Goal: Contribute content

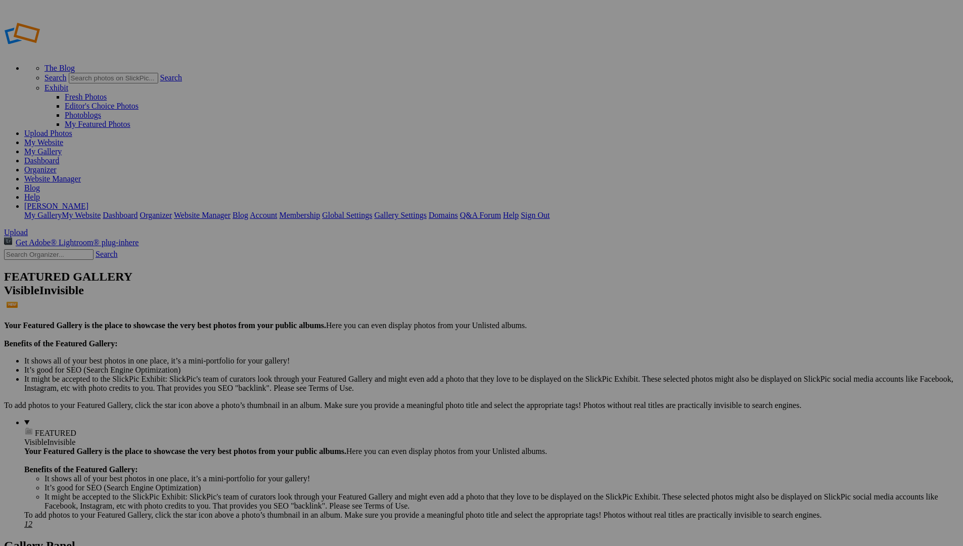
drag, startPoint x: 478, startPoint y: 155, endPoint x: 261, endPoint y: 133, distance: 218.4
drag, startPoint x: 641, startPoint y: 152, endPoint x: 348, endPoint y: 130, distance: 293.5
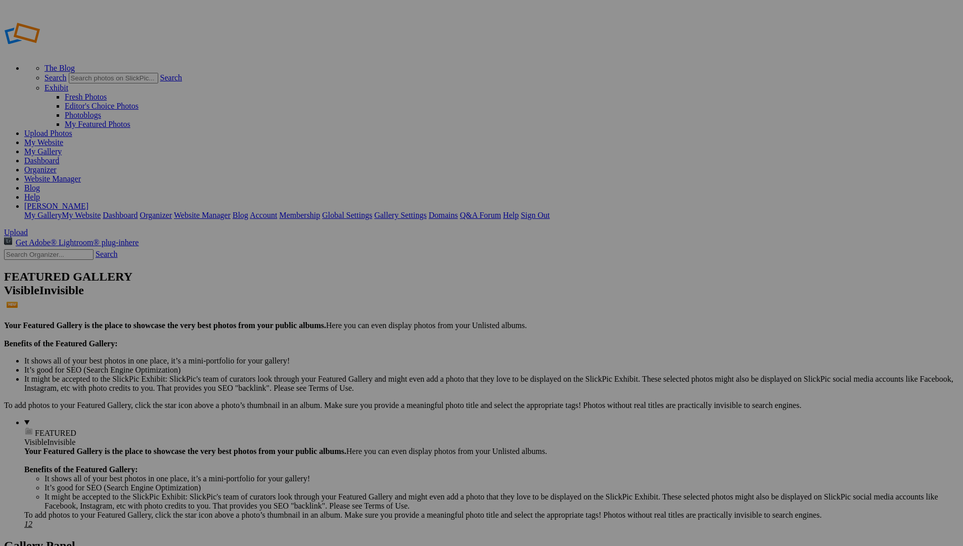
click at [81, 174] on link "Website Manager" at bounding box center [52, 178] width 57 height 9
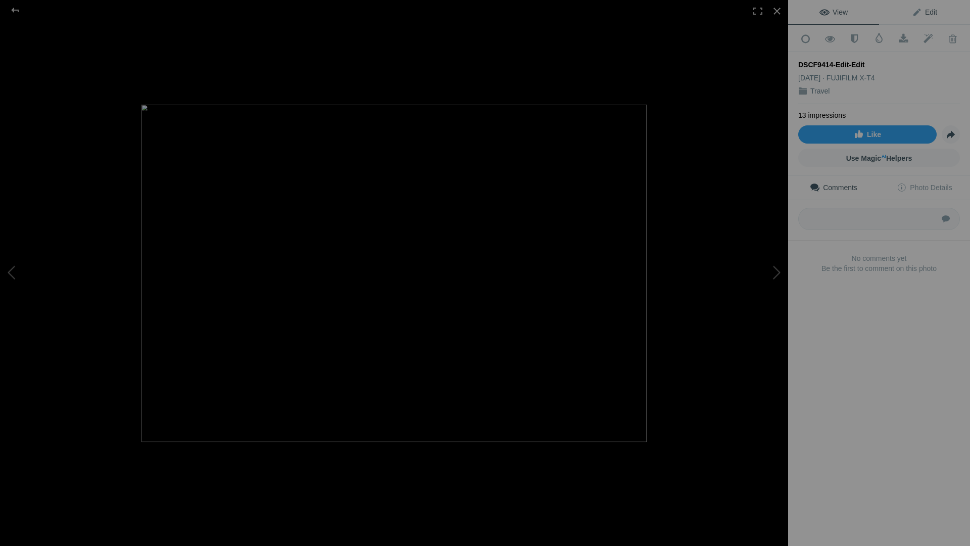
click at [921, 12] on span "Edit" at bounding box center [924, 12] width 25 height 8
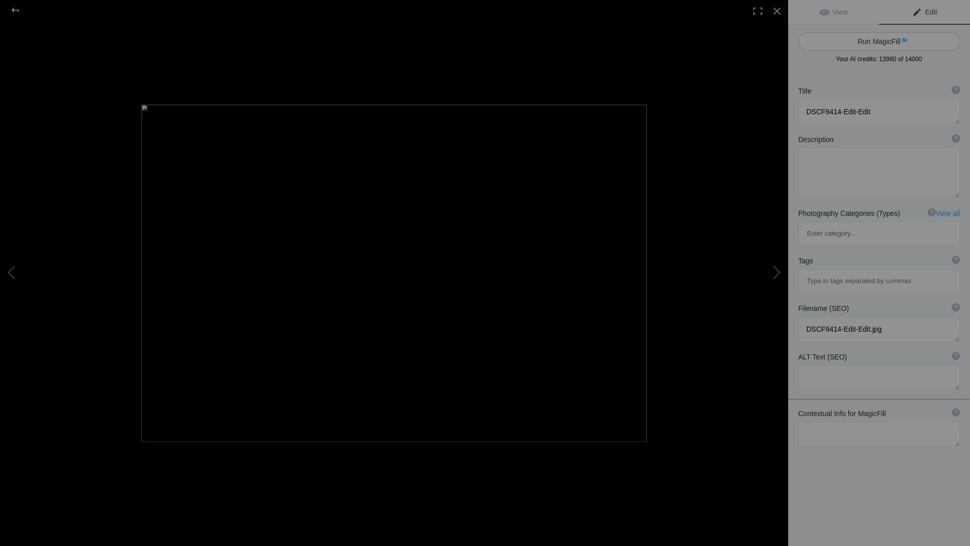
click at [904, 42] on button "Run MagicFill AI" at bounding box center [880, 41] width 162 height 18
type textarea "Serene Sunset Over [GEOGRAPHIC_DATA][PERSON_NAME] with Sailboat"
type textarea "Experience the tranquil beauty of [GEOGRAPHIC_DATA][PERSON_NAME] as the sun set…"
type textarea "cabo-san-[PERSON_NAME]-sunset-sailboat.jpg"
type textarea "A peaceful sunset view over [GEOGRAPHIC_DATA][PERSON_NAME] featuring a sailboat…"
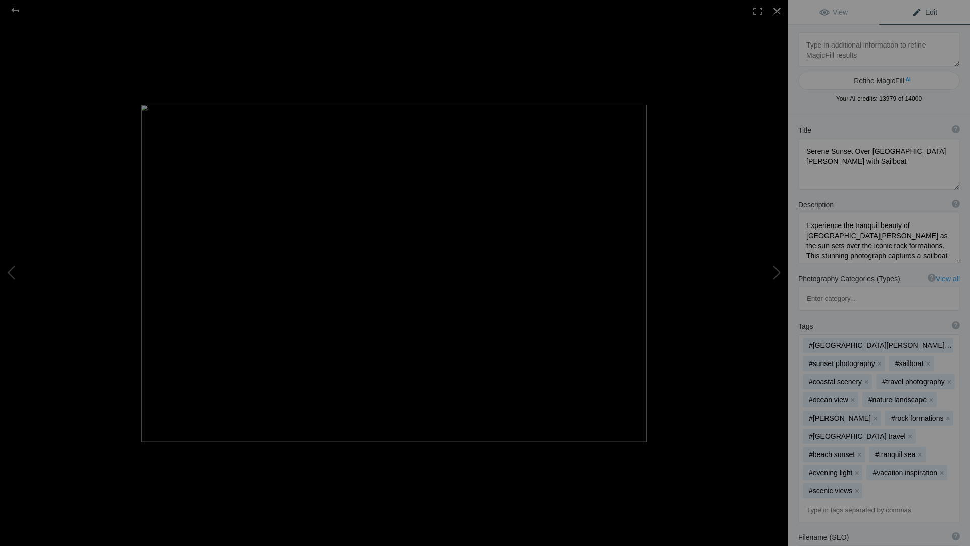
drag, startPoint x: 950, startPoint y: 159, endPoint x: 950, endPoint y: 185, distance: 25.8
click at [950, 185] on textarea at bounding box center [880, 163] width 162 height 51
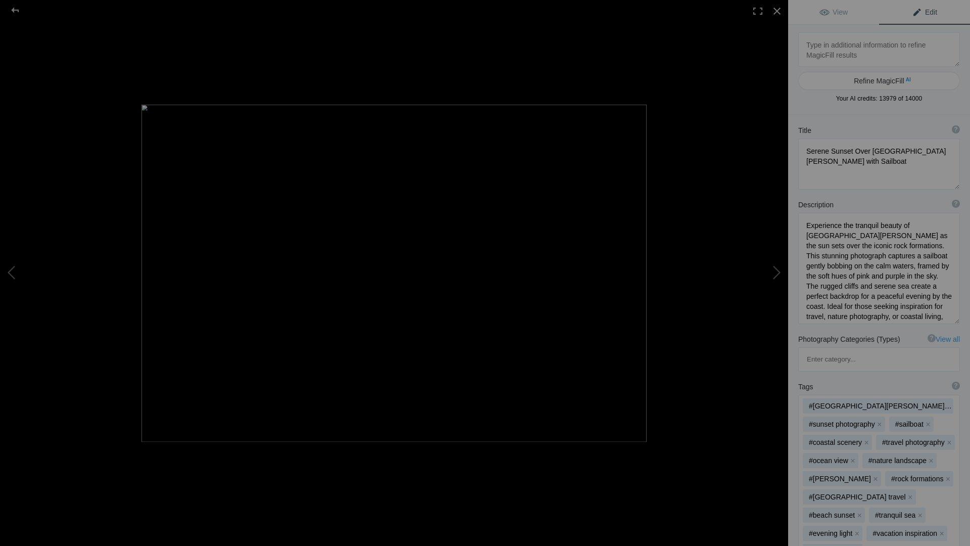
drag, startPoint x: 950, startPoint y: 259, endPoint x: 950, endPoint y: 319, distance: 60.7
click at [950, 319] on textarea at bounding box center [880, 268] width 162 height 111
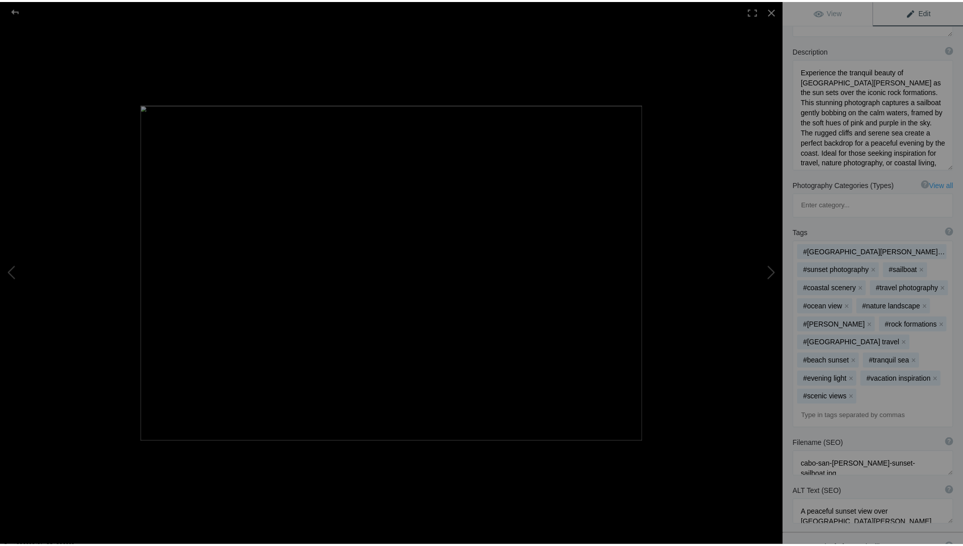
scroll to position [236, 0]
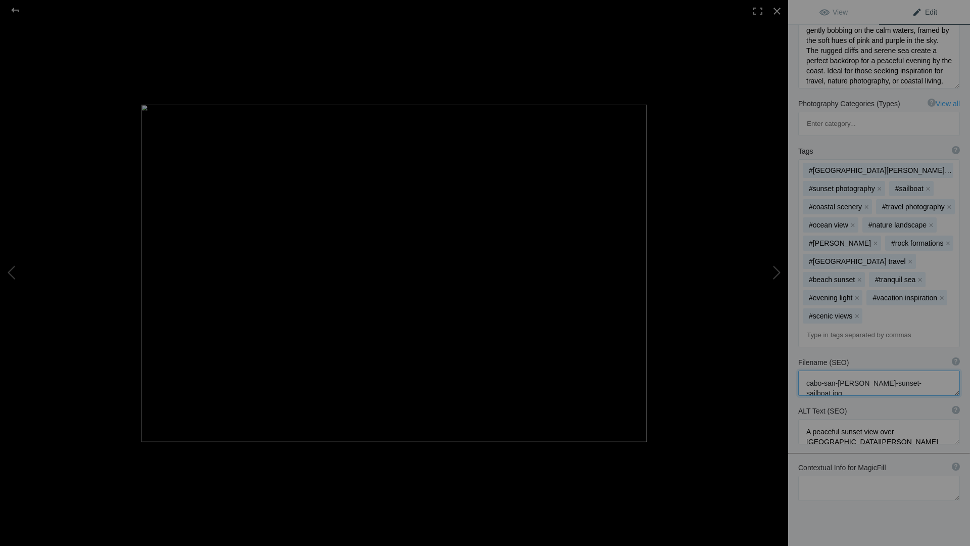
click at [845, 370] on textarea at bounding box center [880, 382] width 162 height 25
drag, startPoint x: 950, startPoint y: 393, endPoint x: 949, endPoint y: 416, distance: 22.8
click at [949, 419] on textarea at bounding box center [880, 443] width 162 height 48
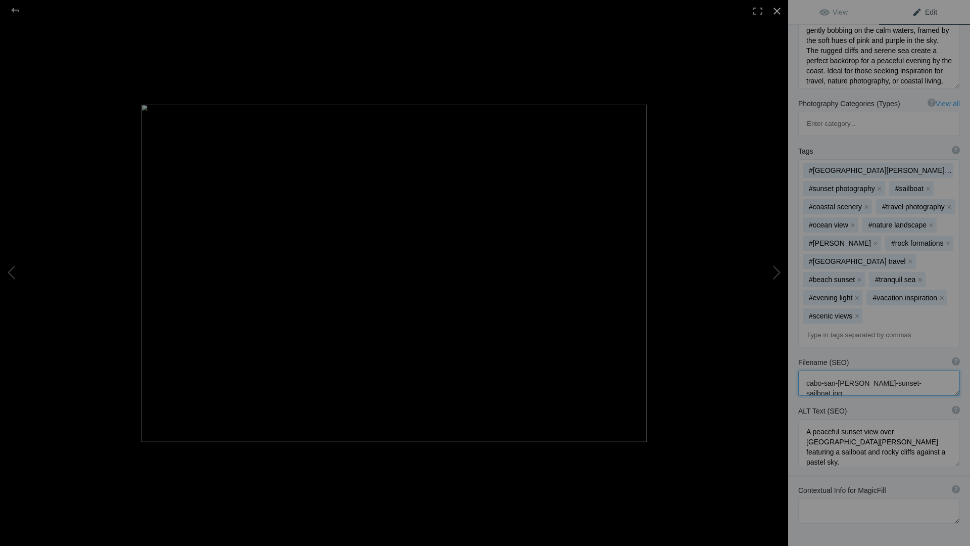
click at [777, 12] on div at bounding box center [777, 11] width 22 height 22
